Goal: Find specific fact: Find specific fact

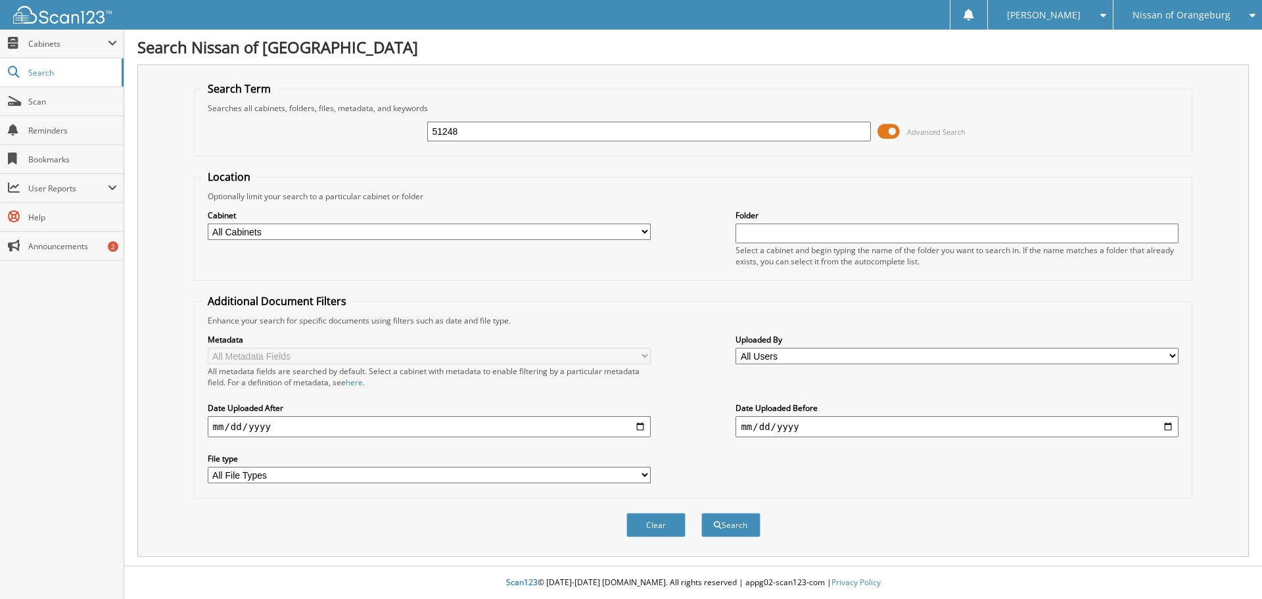
type input "51248"
click at [701, 513] on button "Search" at bounding box center [730, 525] width 59 height 24
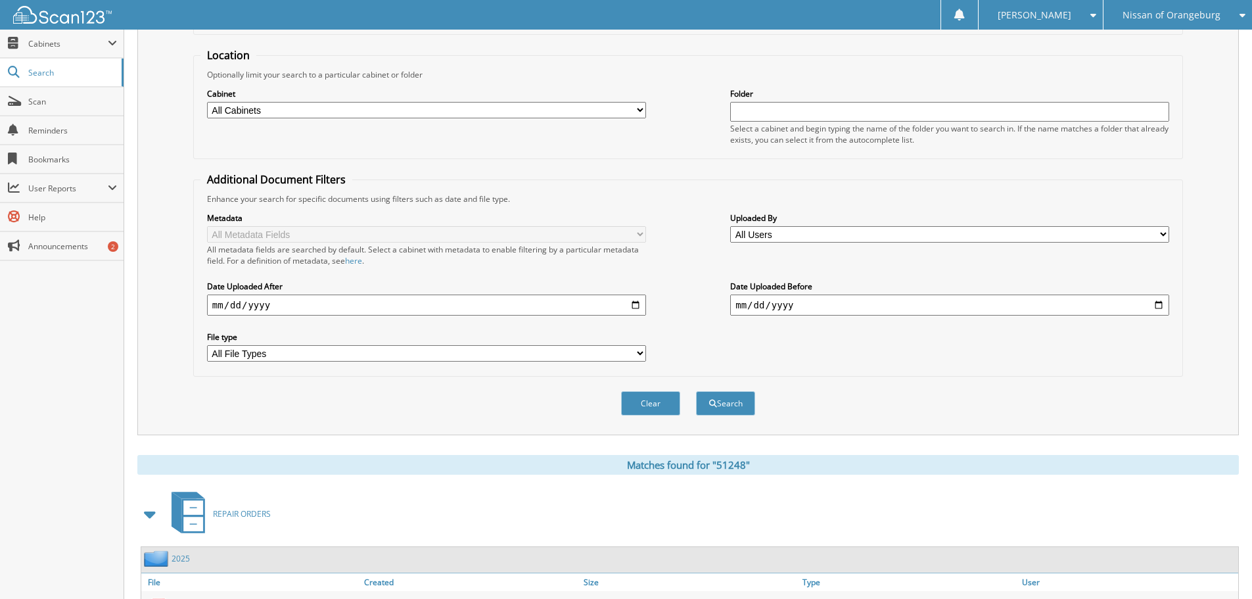
scroll to position [209, 0]
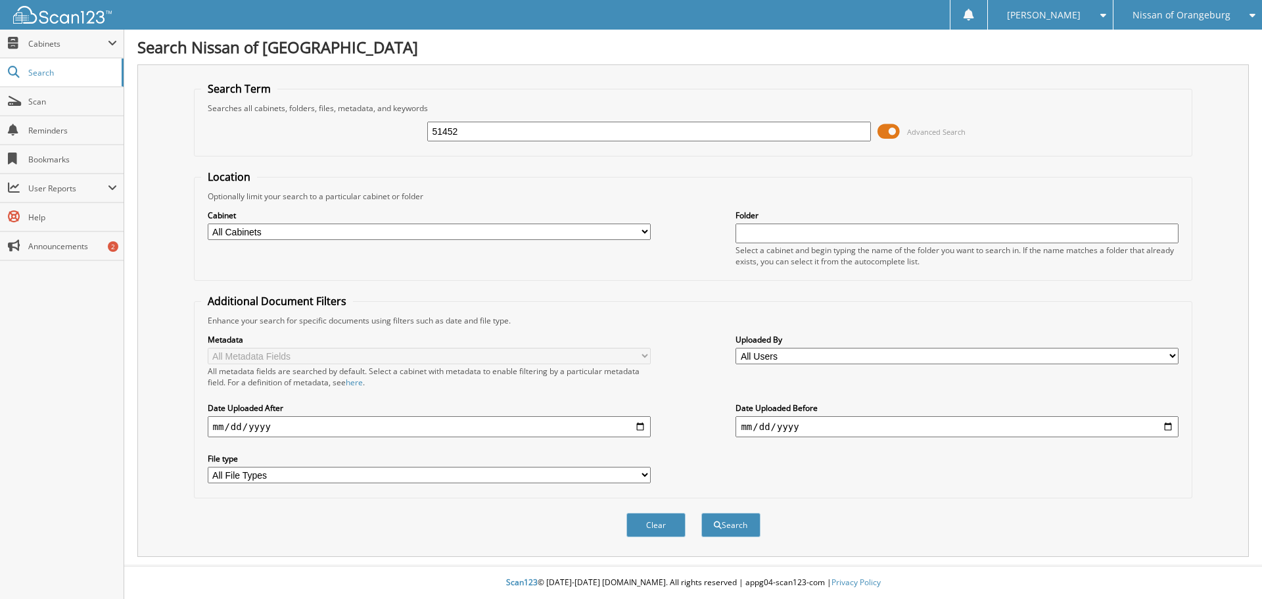
type input "51452"
click at [701, 513] on button "Search" at bounding box center [730, 525] width 59 height 24
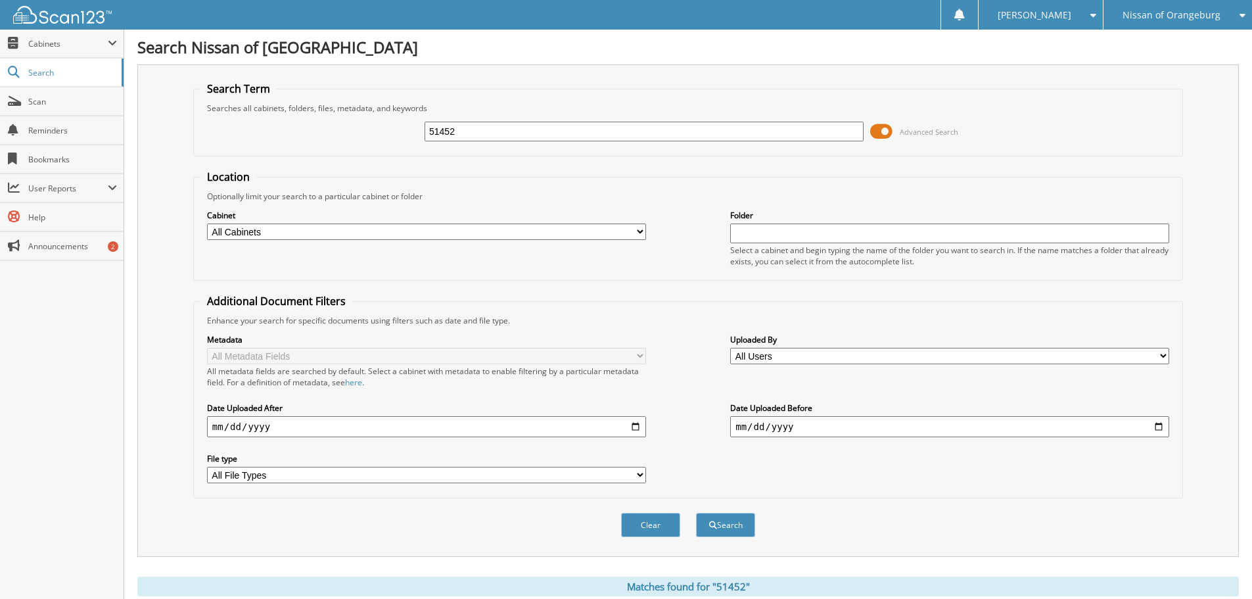
scroll to position [66, 0]
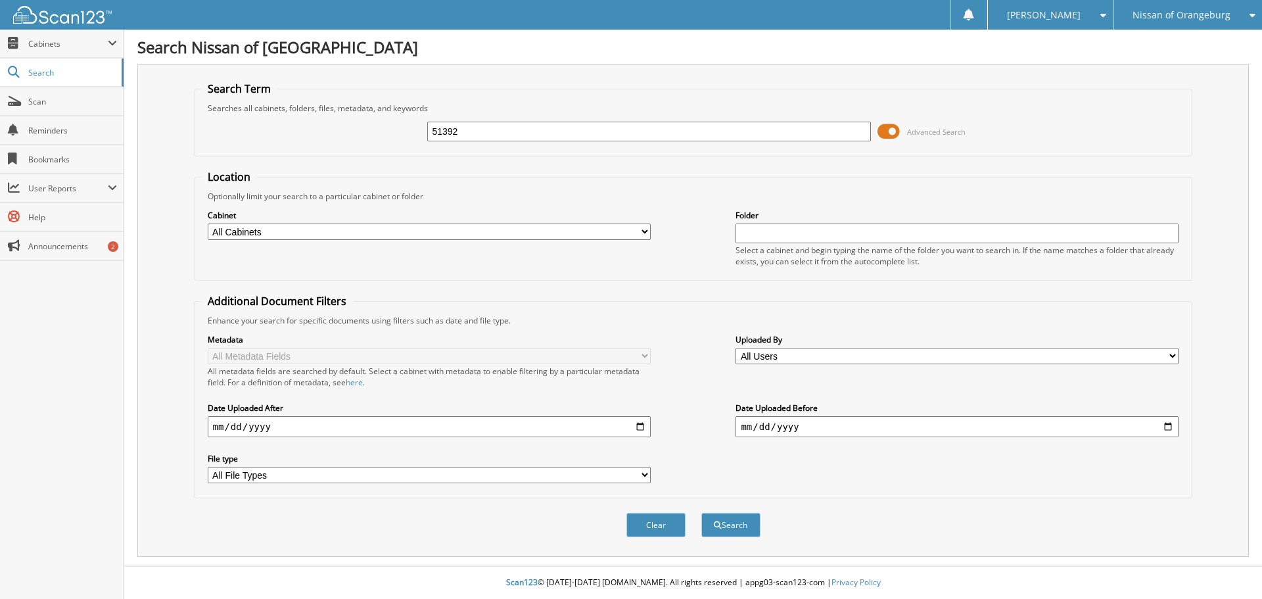
type input "51392"
click at [701, 513] on button "Search" at bounding box center [730, 525] width 59 height 24
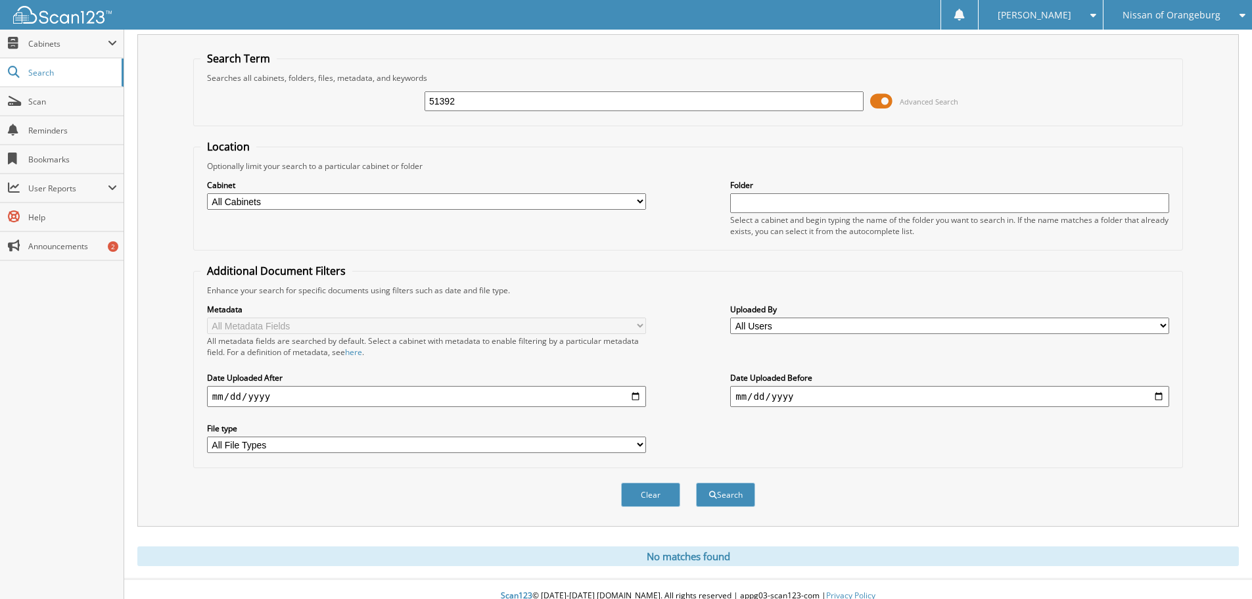
scroll to position [44, 0]
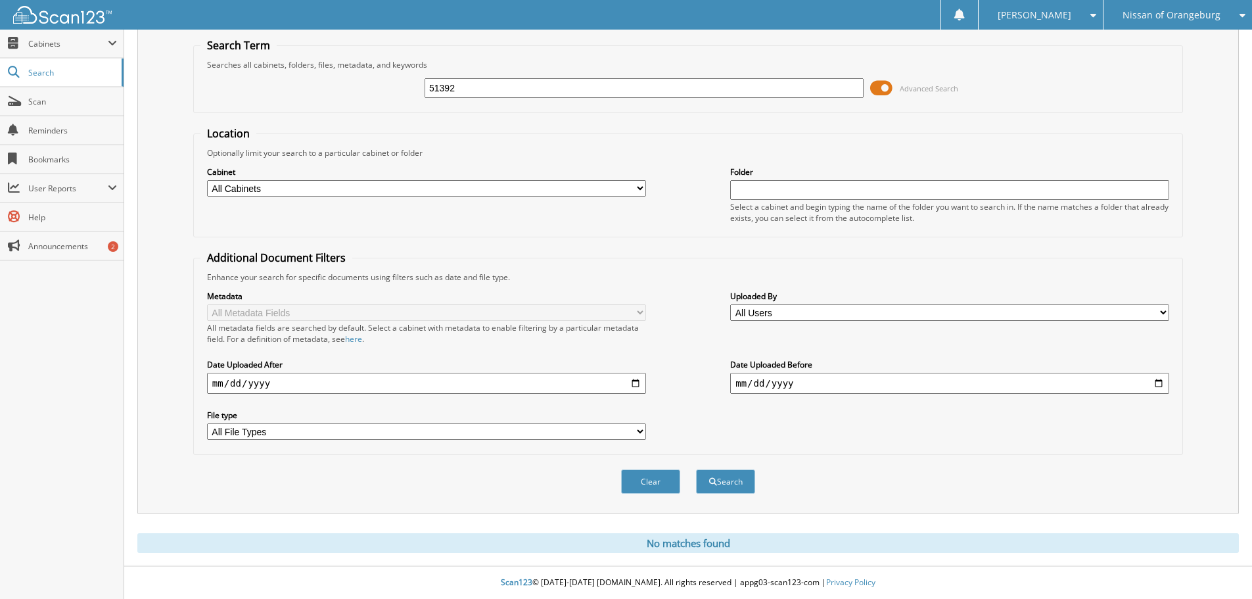
click at [505, 97] on div "51392" at bounding box center [644, 88] width 439 height 22
click at [506, 85] on input "51392" at bounding box center [644, 88] width 439 height 20
type input "51452"
click at [696, 469] on button "Search" at bounding box center [725, 481] width 59 height 24
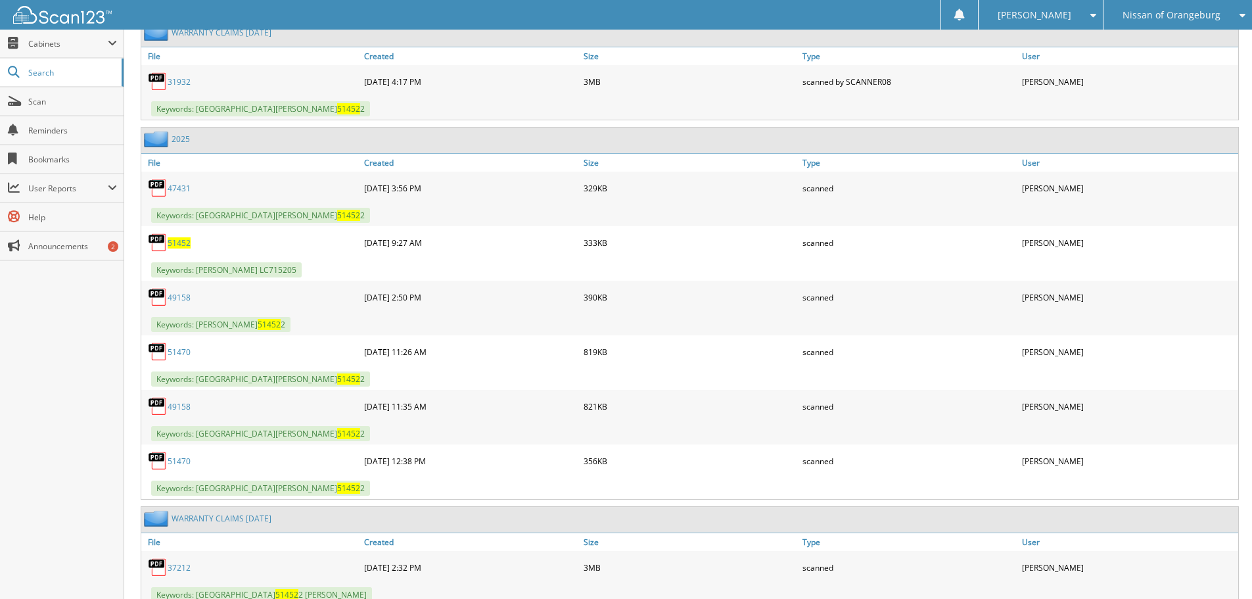
scroll to position [1542, 0]
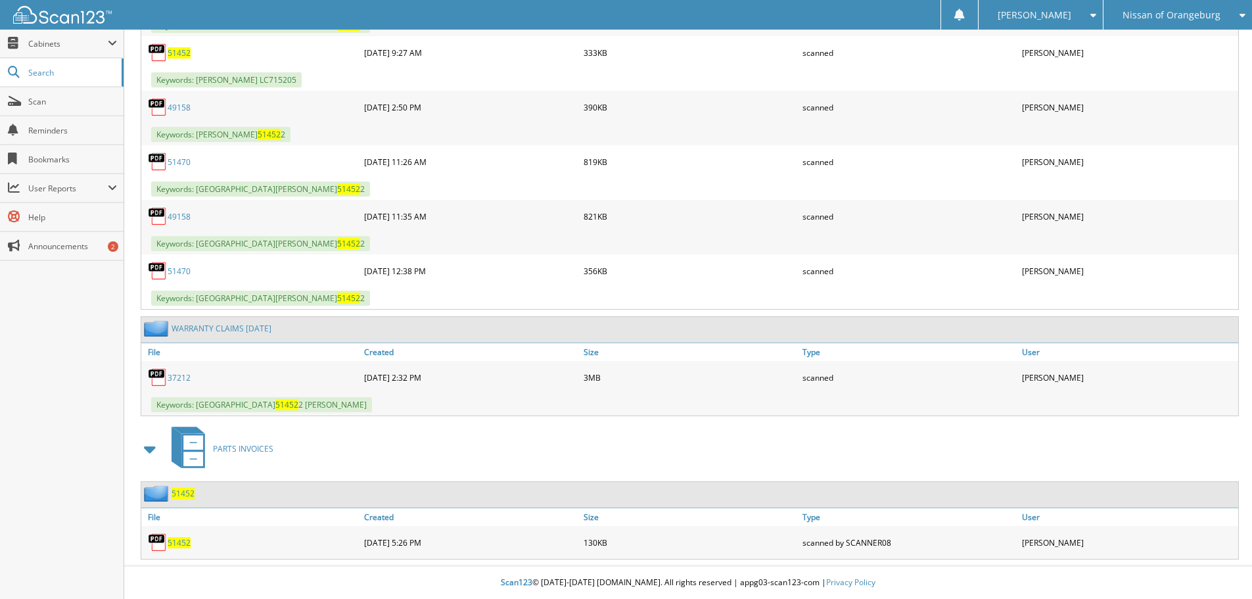
click at [1214, 93] on div "49158 [DATE] 2:50 PM 390KB scanned" at bounding box center [689, 107] width 1097 height 33
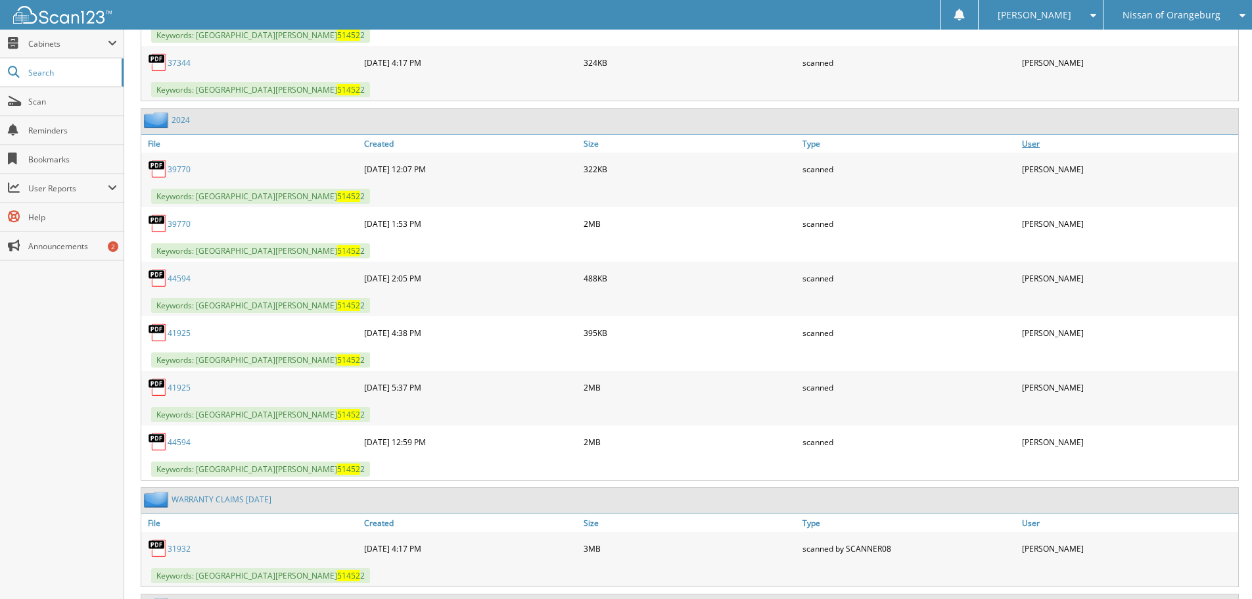
scroll to position [293, 0]
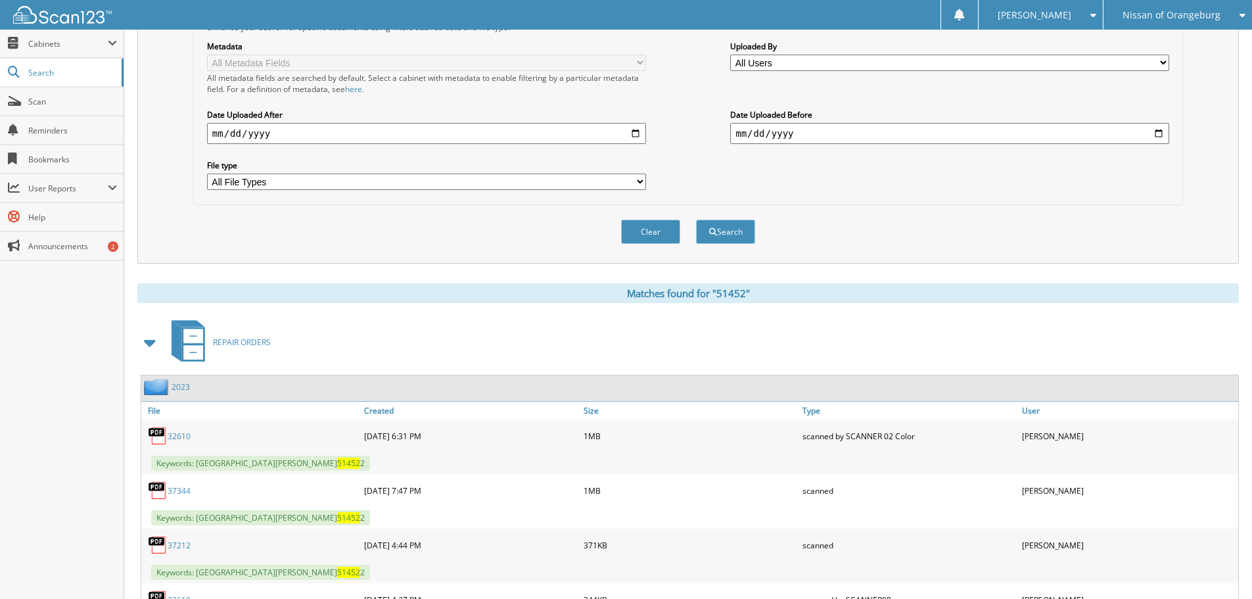
click at [1163, 14] on span "Nissan of Orangeburg" at bounding box center [1171, 15] width 98 height 8
click at [891, 248] on div "Clear Search" at bounding box center [688, 231] width 990 height 53
click at [1217, 85] on div "Search Term Searches all cabinets, folders, files, metadata, and keywords 51452…" at bounding box center [687, 17] width 1101 height 492
click at [1172, 19] on span "Nissan of Orangeburg" at bounding box center [1171, 15] width 98 height 8
click at [1084, 14] on div "[PERSON_NAME]" at bounding box center [1040, 15] width 111 height 30
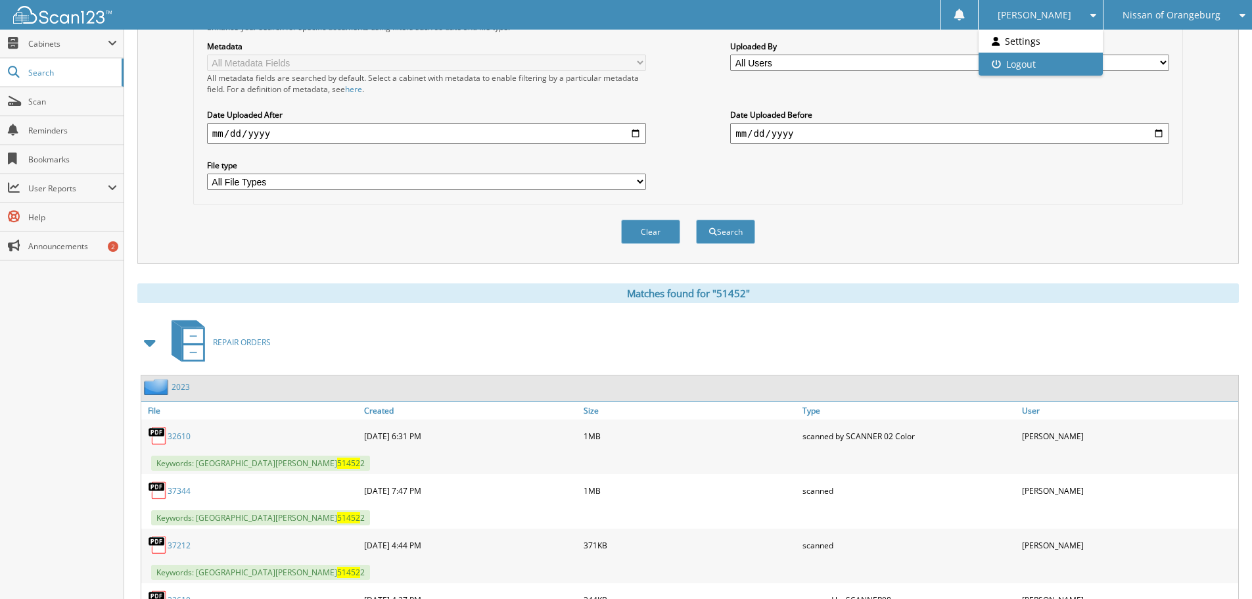
click at [1073, 68] on link "Logout" at bounding box center [1041, 64] width 124 height 23
